Goal: Browse casually

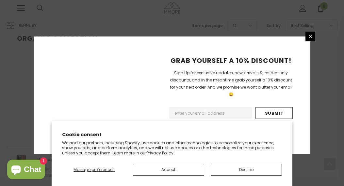
scroll to position [194, 0]
